Goal: Find specific page/section: Find specific page/section

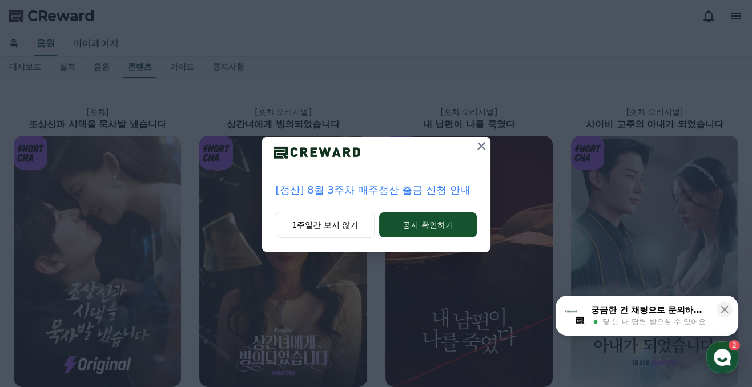
click at [104, 70] on div "[정산] 8월 3주차 매주정산 출금 신청 안내 1주일간 보지 않기 공지 확인하기" at bounding box center [376, 135] width 752 height 270
click at [479, 142] on icon at bounding box center [481, 146] width 14 height 14
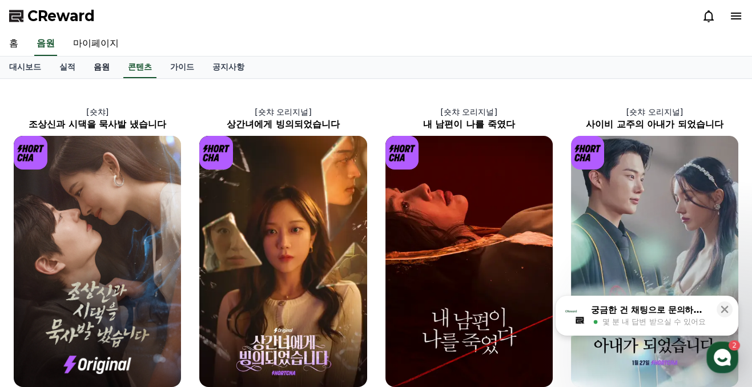
click at [101, 65] on link "음원" at bounding box center [101, 67] width 34 height 22
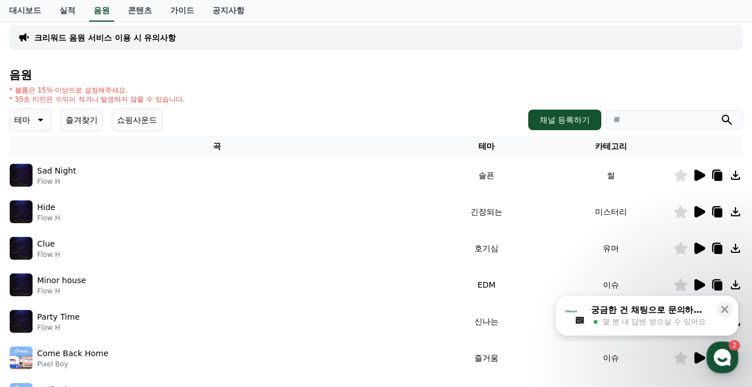
scroll to position [103, 0]
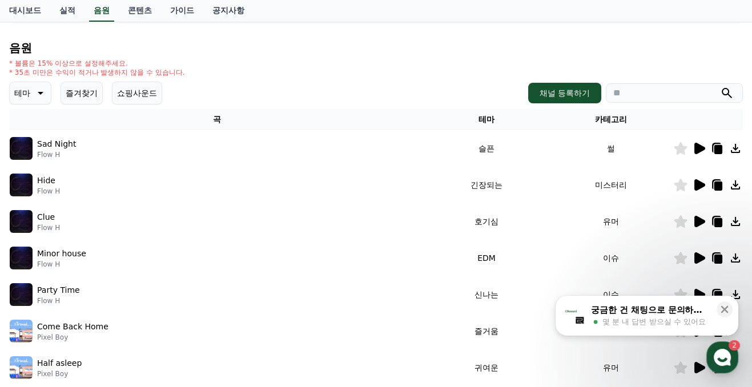
click at [718, 147] on icon at bounding box center [718, 149] width 8 height 9
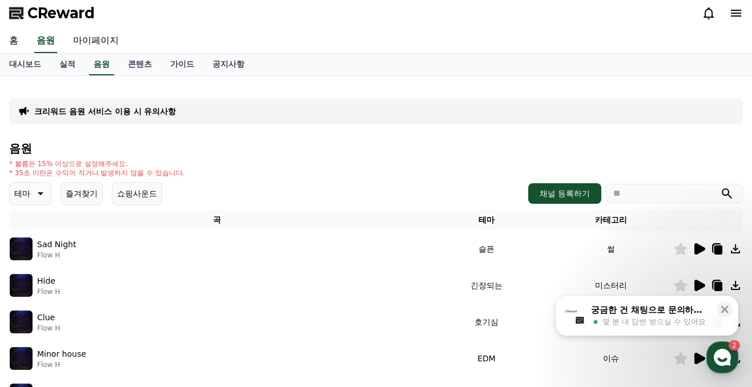
scroll to position [0, 0]
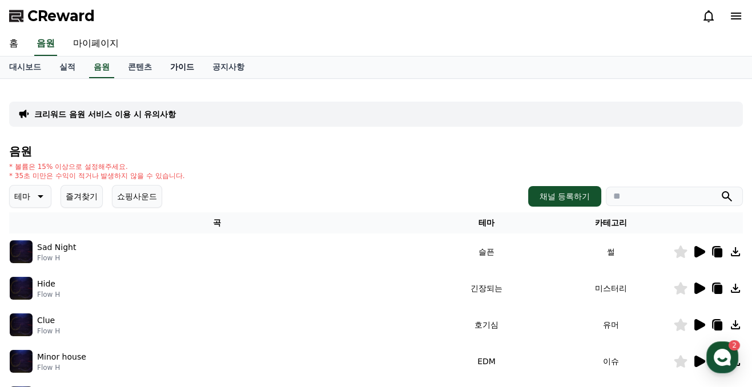
click at [185, 65] on link "가이드" at bounding box center [182, 67] width 42 height 22
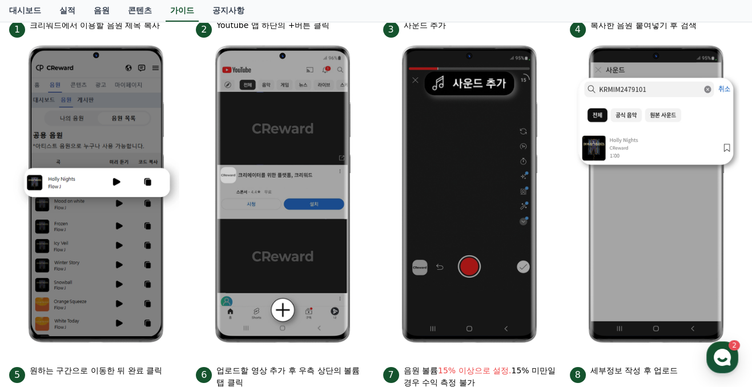
scroll to position [200, 0]
